Goal: Answer question/provide support

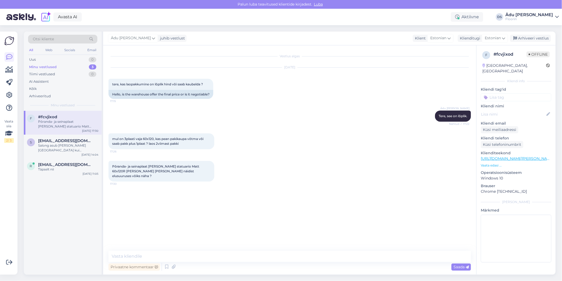
click at [268, 144] on div "mul on 3plaati vaja 60x120, kas pean pakikaupa võtma või saab pakk plus 1plaat …" at bounding box center [290, 141] width 363 height 28
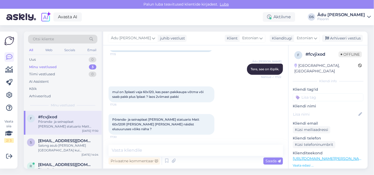
scroll to position [47, 0]
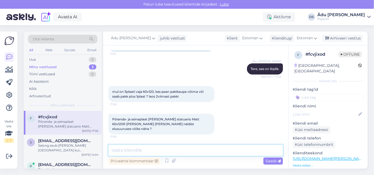
click at [138, 152] on textarea at bounding box center [196, 150] width 175 height 11
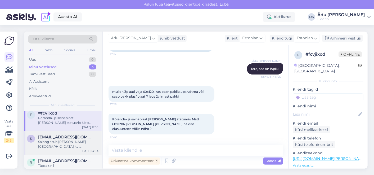
scroll to position [0, 0]
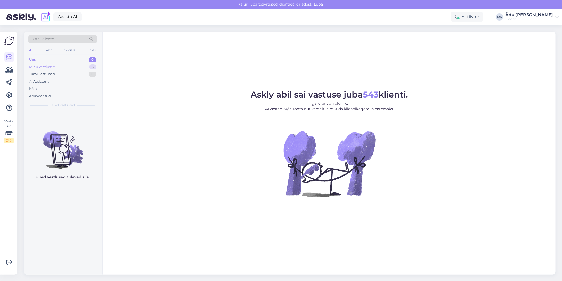
click at [68, 67] on div "Minu vestlused 3" at bounding box center [62, 66] width 69 height 7
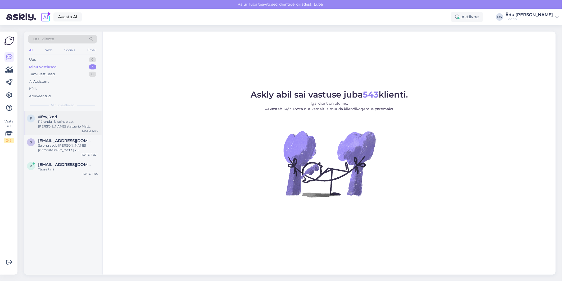
click at [73, 128] on div "Põranda- ja seinaplaat Marmo statuario Matt 60x120R NAT kus seda näidist elusuu…" at bounding box center [68, 124] width 60 height 10
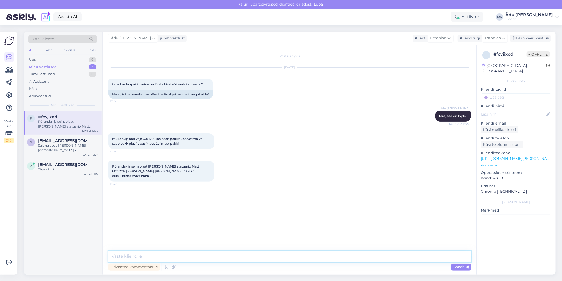
click at [191, 253] on textarea at bounding box center [290, 256] width 363 height 11
type textarea "Müüme paki kaupa, Tallinna salongis on näidis väljas."
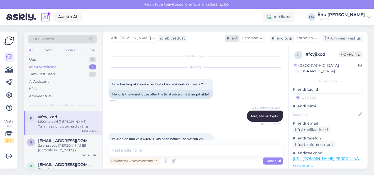
scroll to position [81, 0]
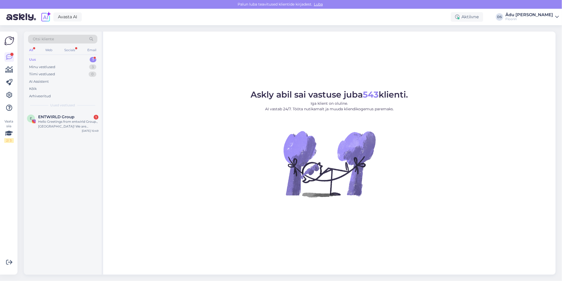
click at [65, 112] on div "E ENTWIRLD Group 1 Hello Greetings from entwirld Group., [GEOGRAPHIC_DATA]! We …" at bounding box center [63, 123] width 78 height 24
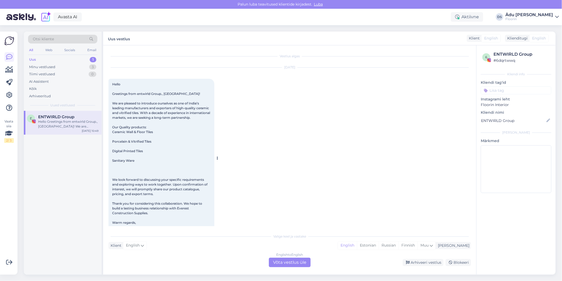
scroll to position [11, 0]
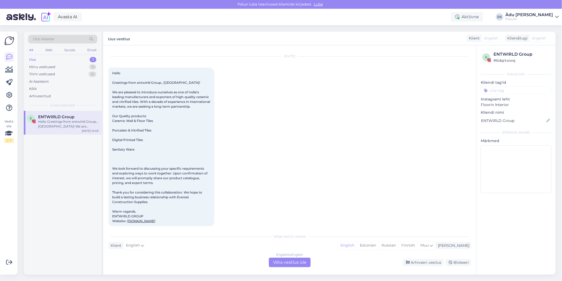
click at [292, 264] on div "English to English Võta vestlus üle" at bounding box center [290, 262] width 42 height 10
click at [308, 260] on div "English to English Võta vestlus üle" at bounding box center [290, 262] width 42 height 10
click at [460, 264] on div "Blokeeri" at bounding box center [458, 262] width 25 height 7
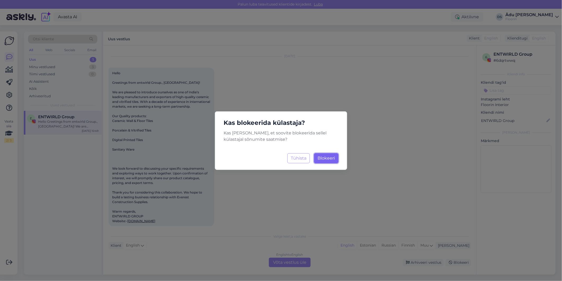
click at [327, 156] on span "Blokeeri" at bounding box center [326, 157] width 17 height 5
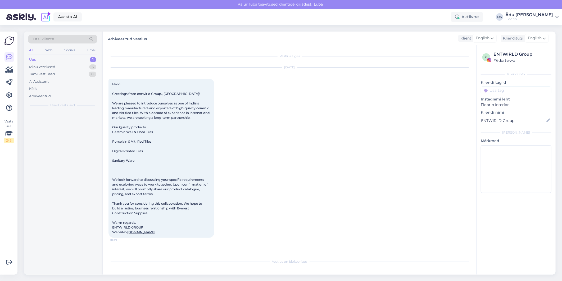
scroll to position [0, 0]
